Goal: Transaction & Acquisition: Subscribe to service/newsletter

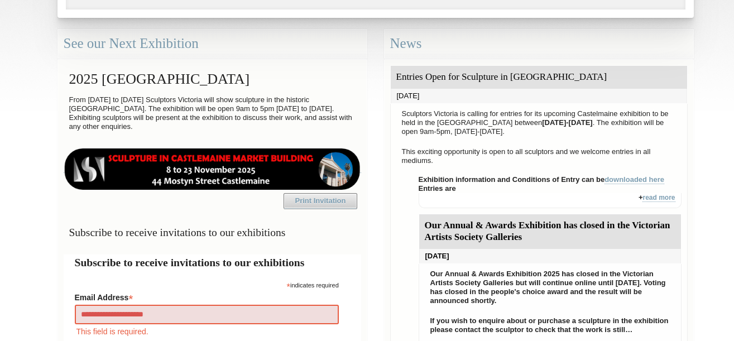
type input "**********"
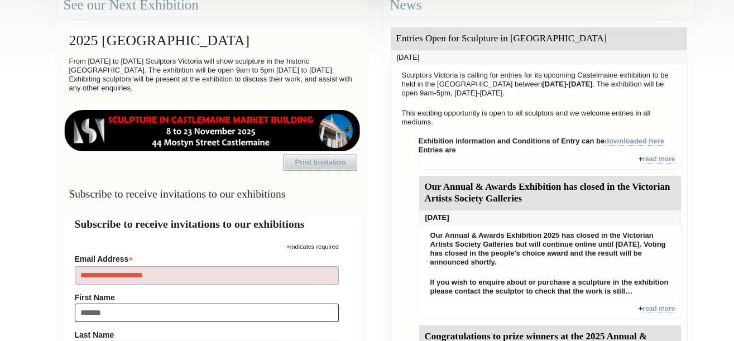
type input "********"
type input "****"
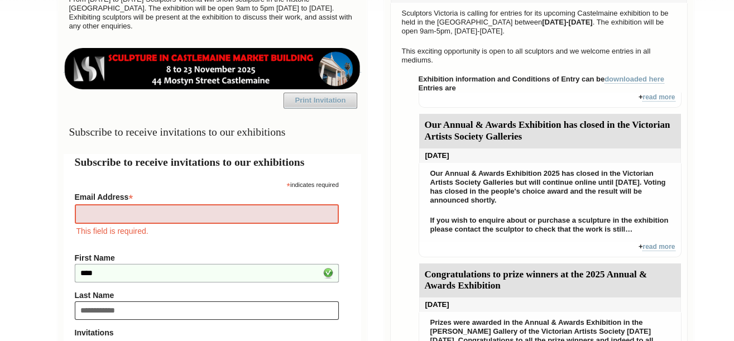
type input "**********"
